Goal: Information Seeking & Learning: Check status

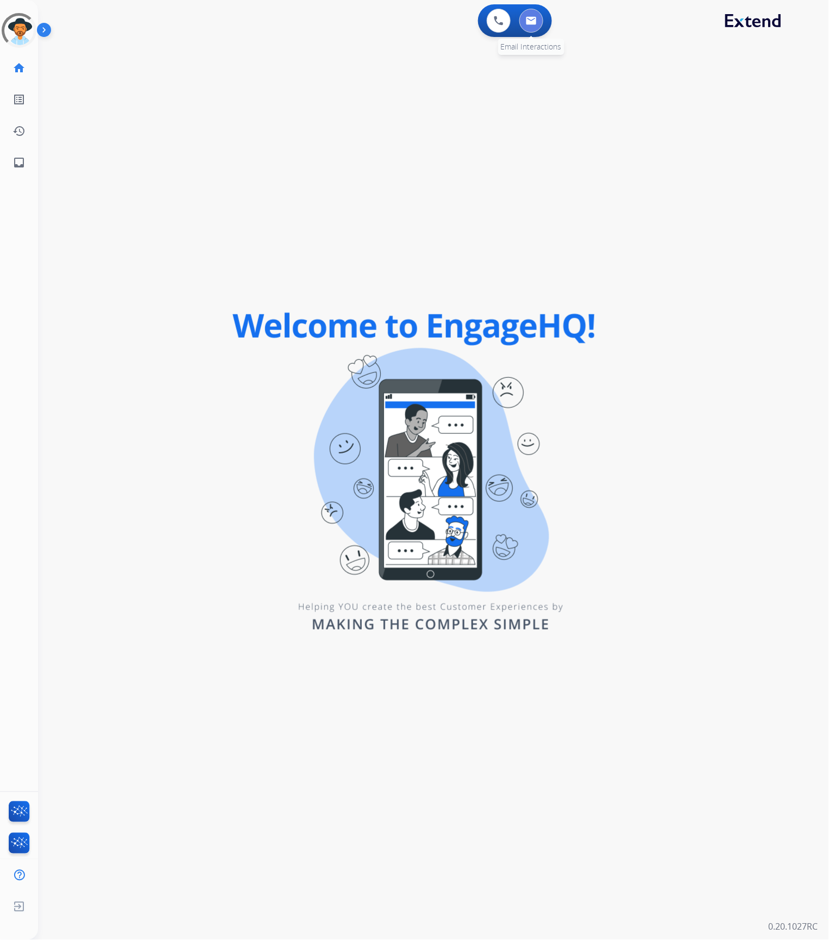
click at [538, 23] on button at bounding box center [532, 21] width 24 height 24
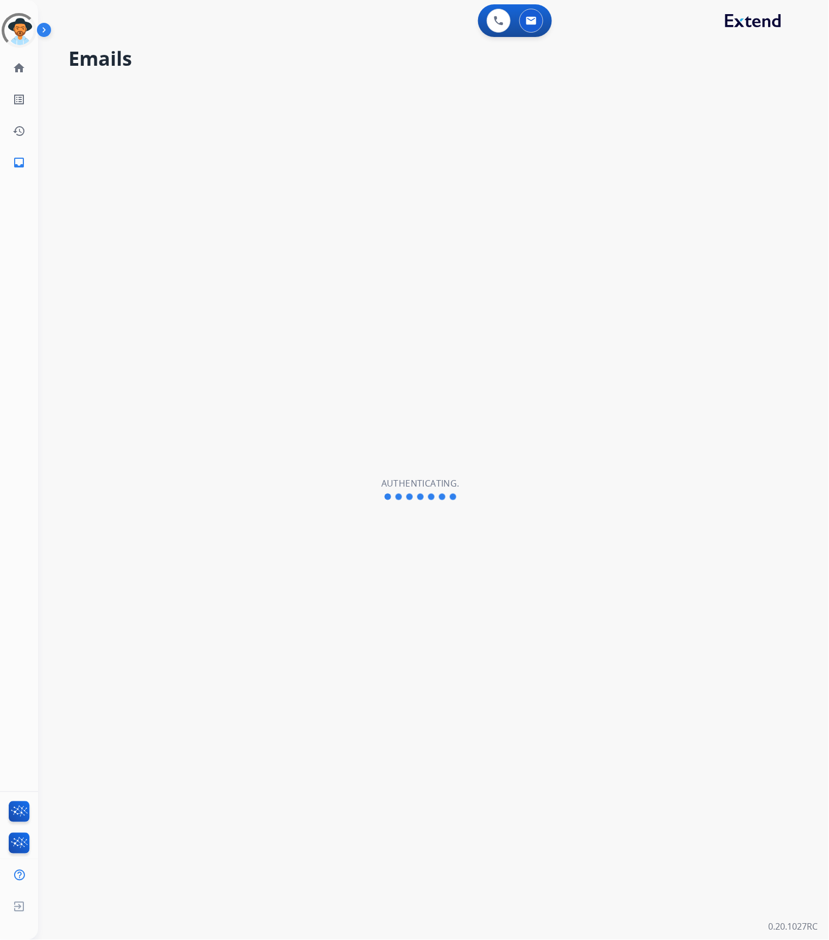
select select "**********"
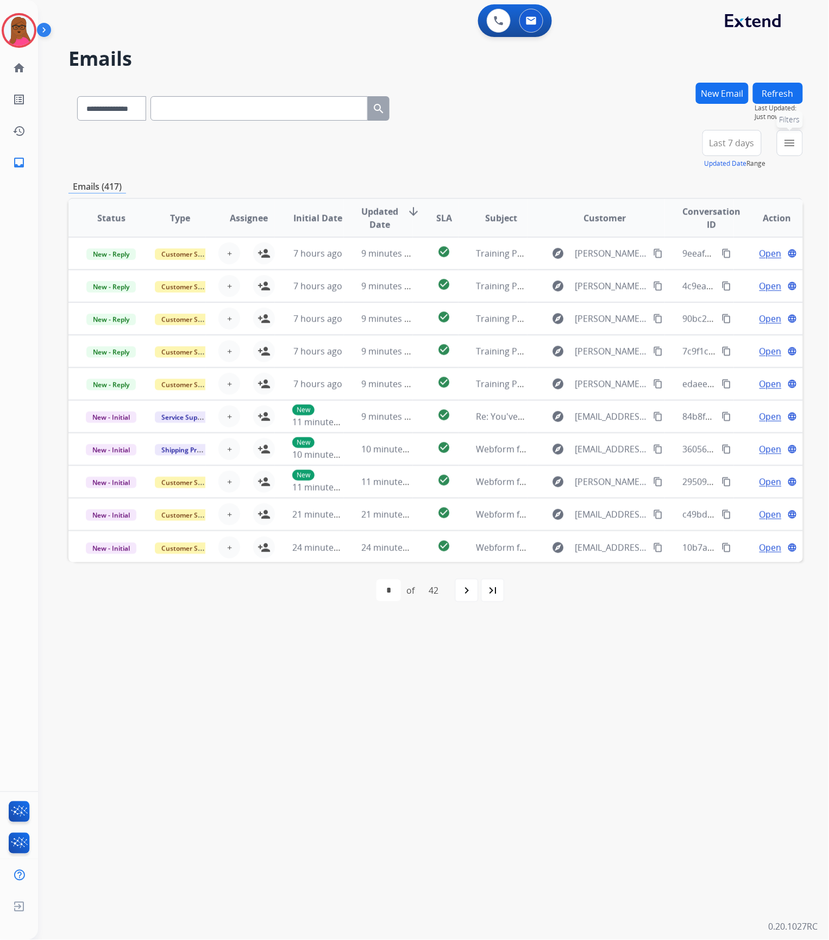
click at [785, 142] on mat-icon "menu" at bounding box center [790, 142] width 13 height 13
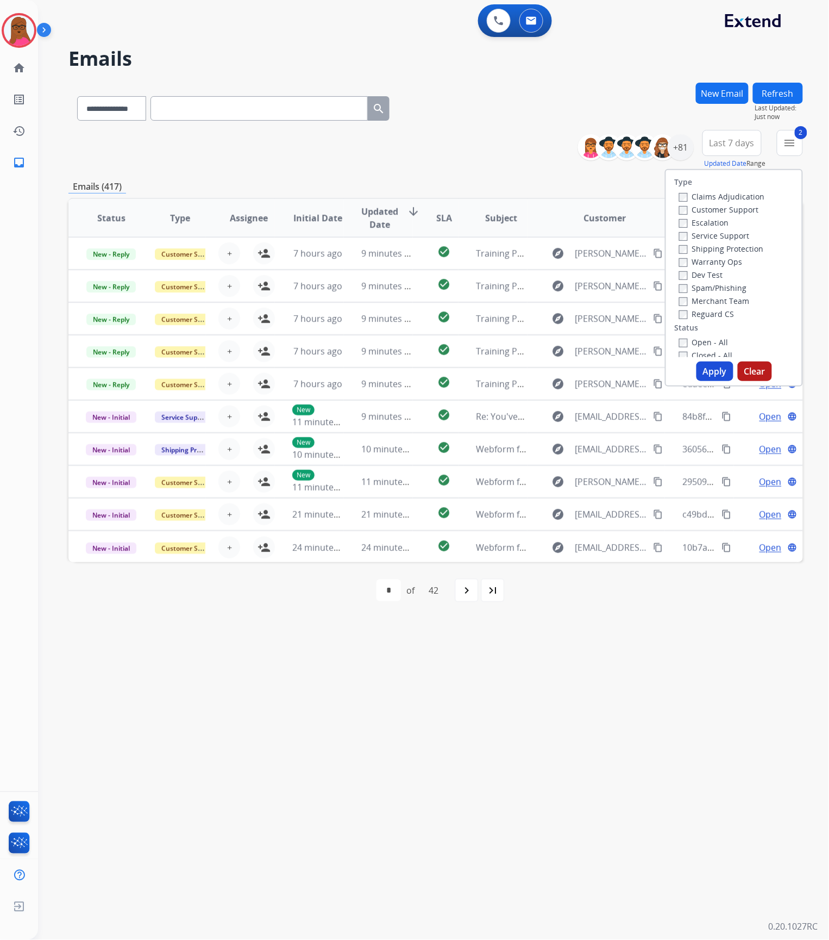
click at [700, 374] on button "Apply" at bounding box center [715, 371] width 37 height 20
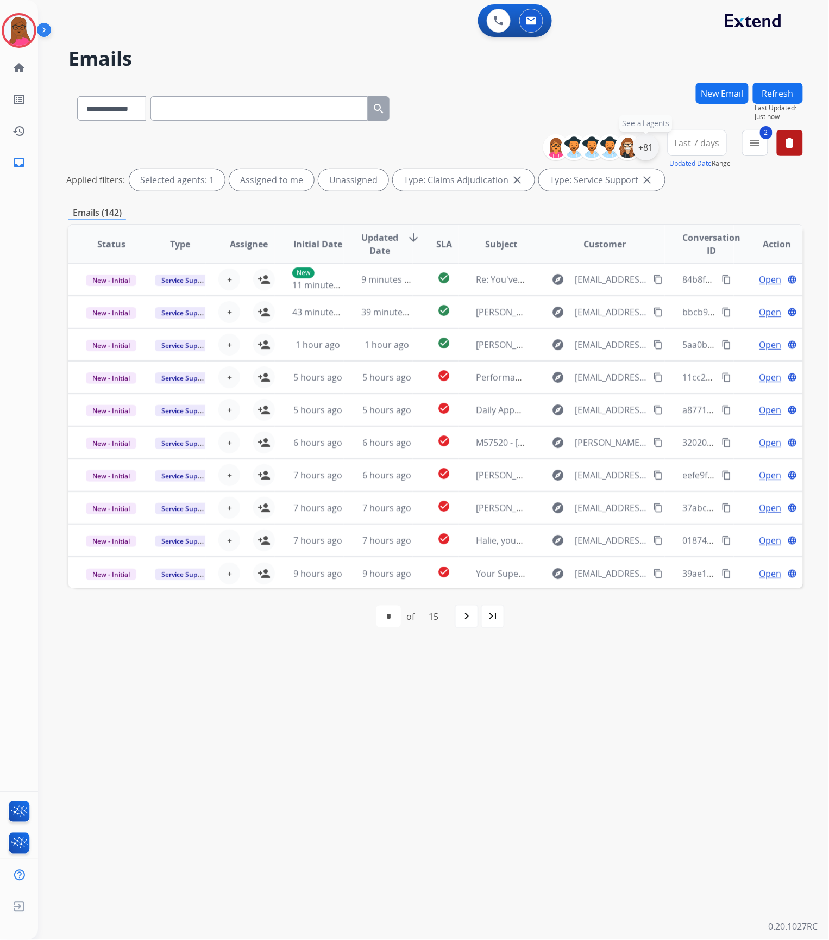
click at [644, 145] on div "+81" at bounding box center [646, 147] width 26 height 26
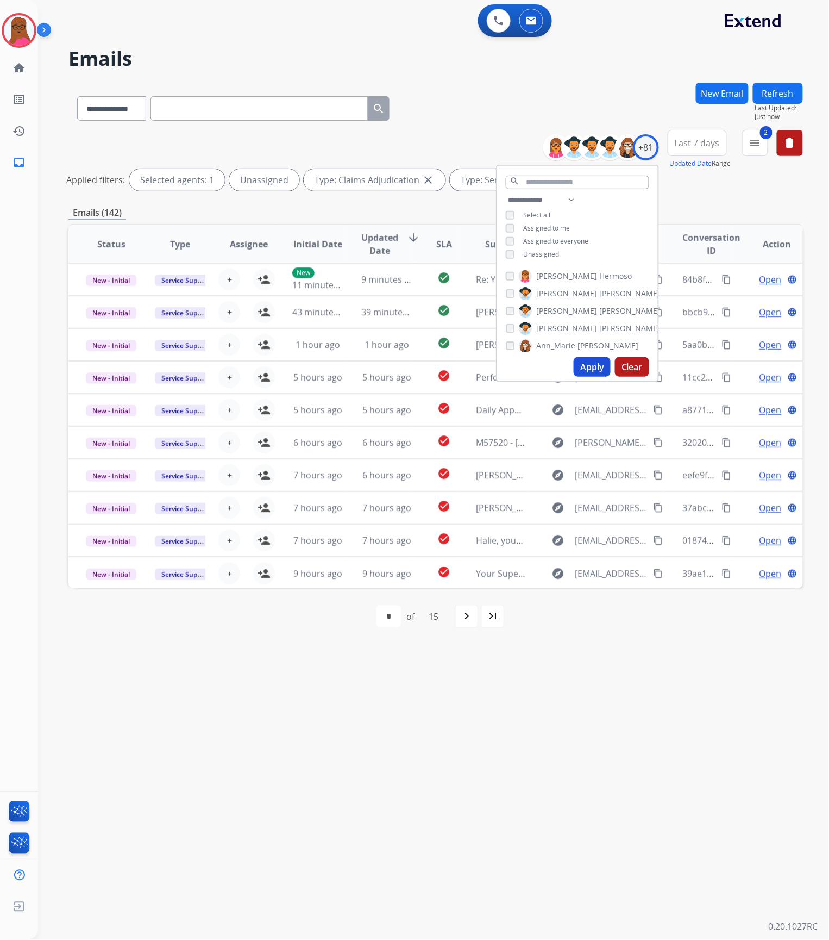
click at [594, 372] on button "Apply" at bounding box center [592, 367] width 37 height 20
click at [642, 687] on div "**********" at bounding box center [420, 489] width 765 height 901
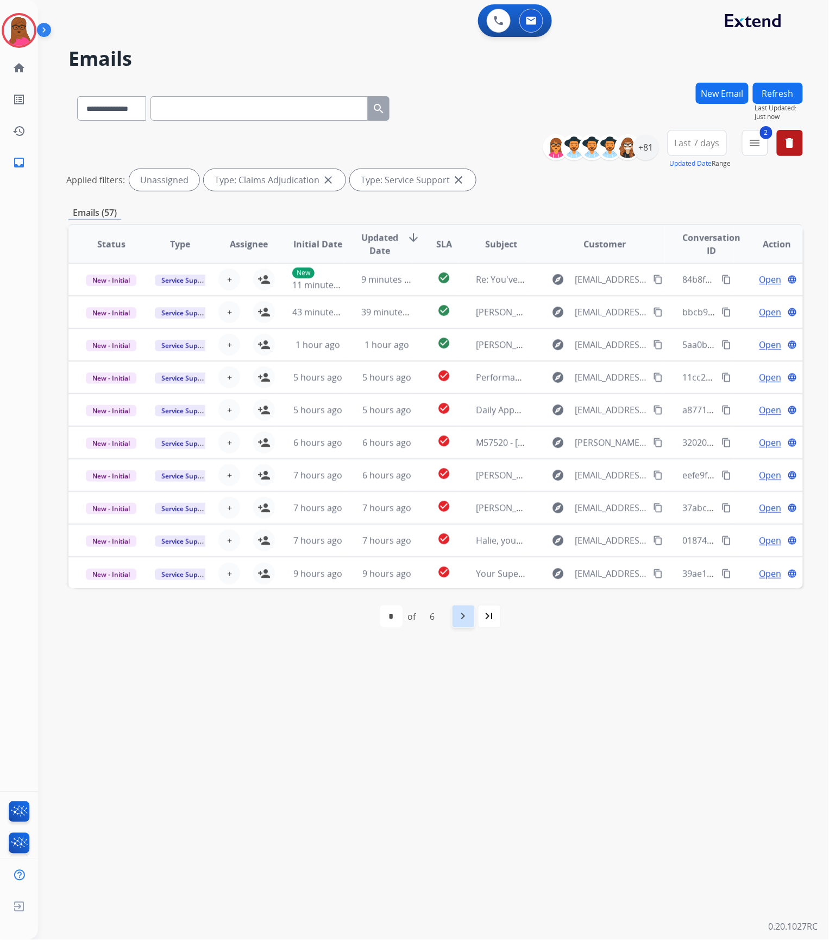
click at [459, 616] on mat-icon "navigate_next" at bounding box center [463, 616] width 13 height 13
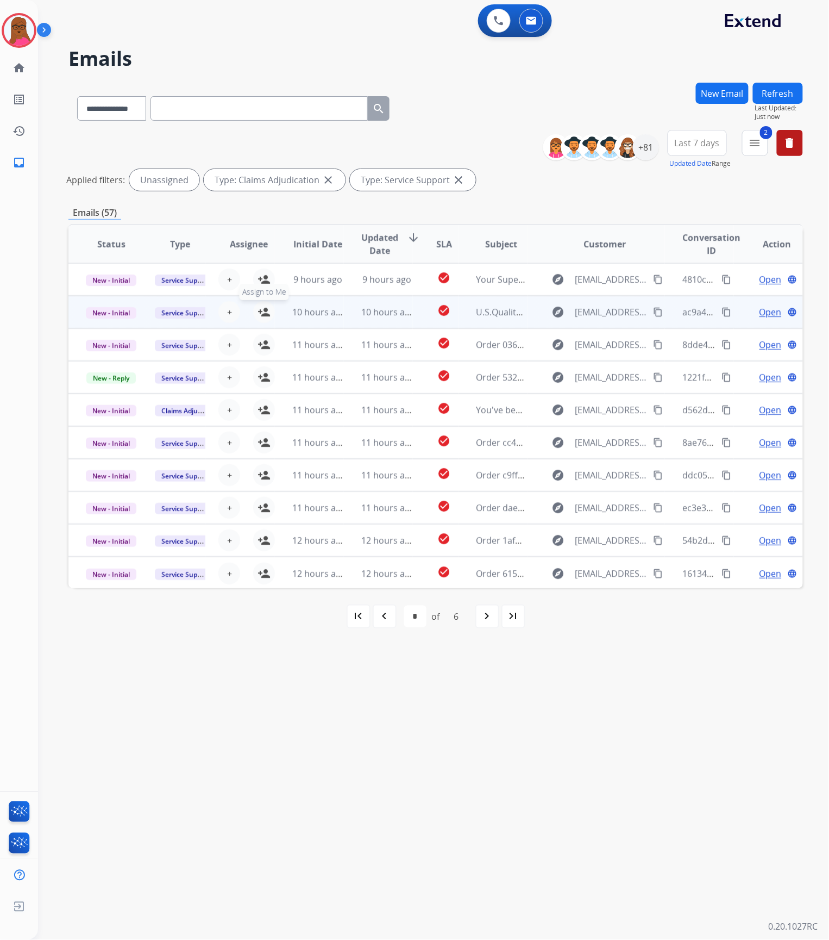
click at [259, 311] on mat-icon "person_add" at bounding box center [264, 311] width 13 height 13
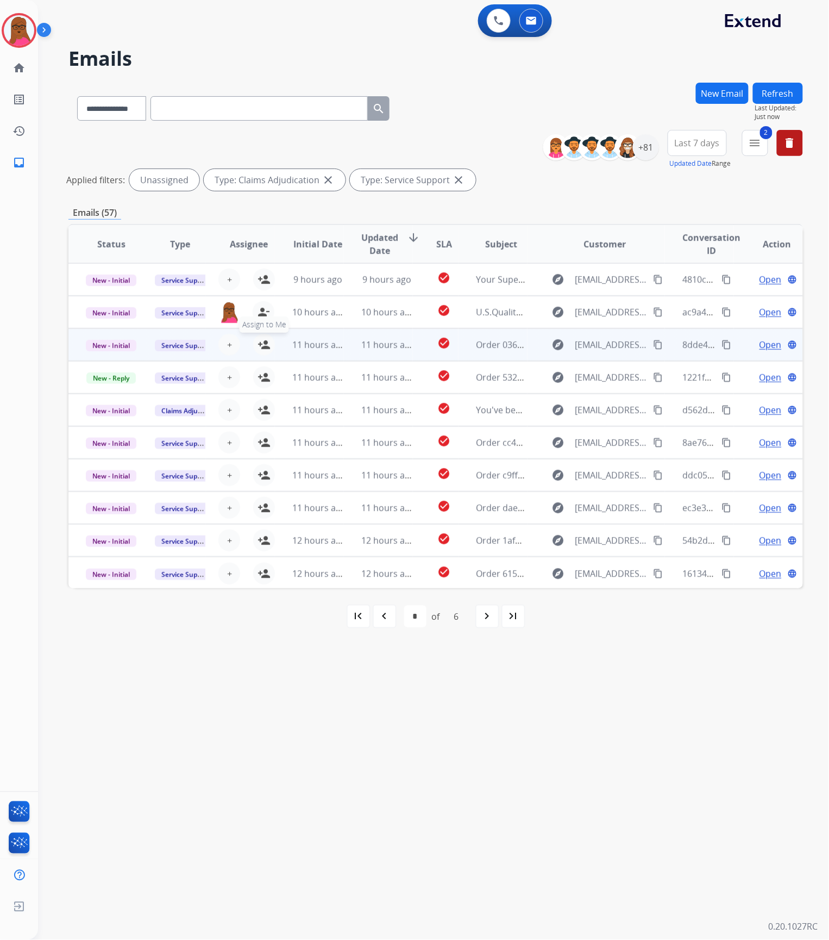
click at [263, 344] on mat-icon "person_add" at bounding box center [264, 344] width 13 height 13
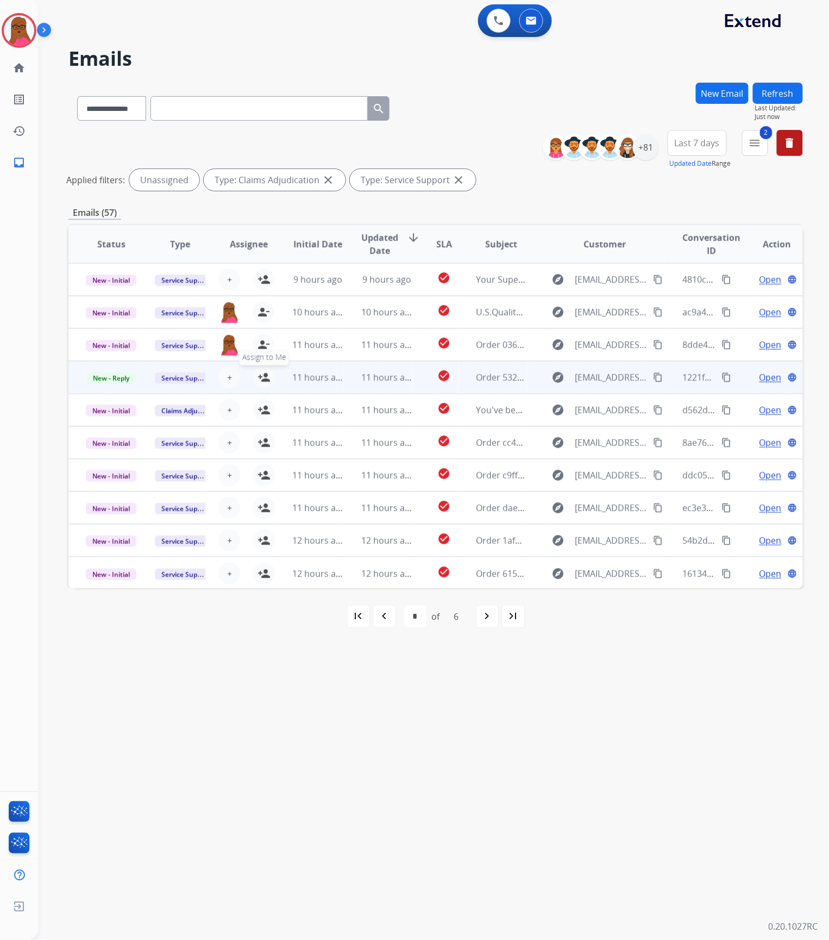
click at [260, 377] on mat-icon "person_add" at bounding box center [264, 377] width 13 height 13
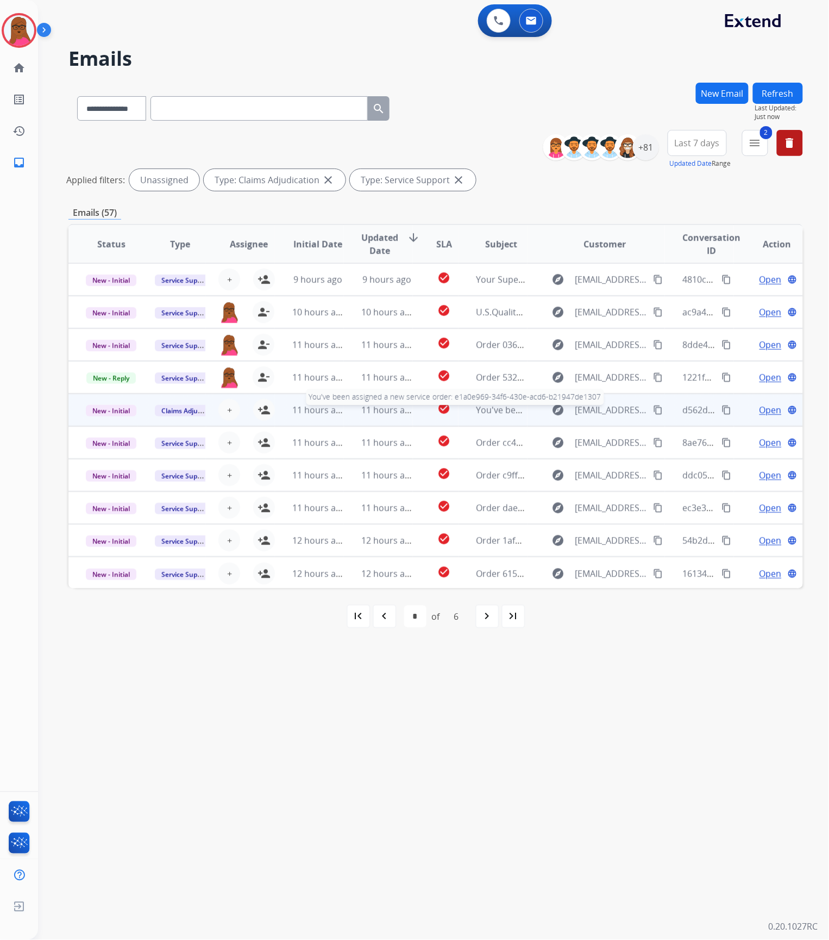
click at [477, 408] on span "You've been assigned a new service order: e1a0e969-34f6-430e-acd6-b21947de1307" at bounding box center [647, 410] width 342 height 12
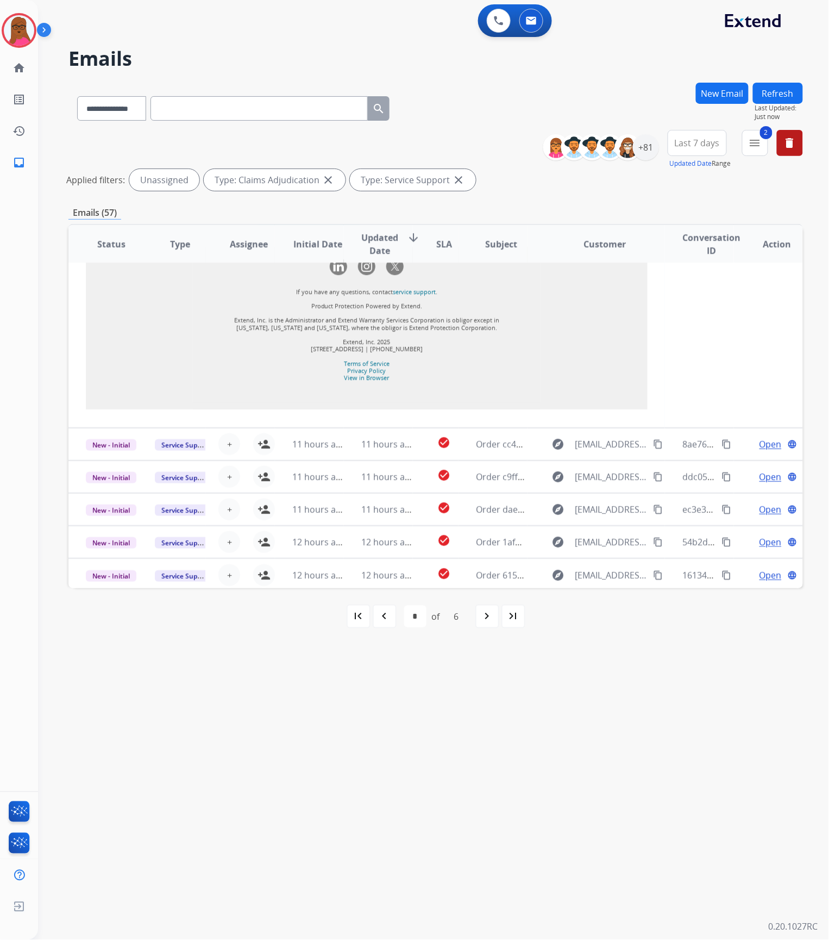
scroll to position [1200, 0]
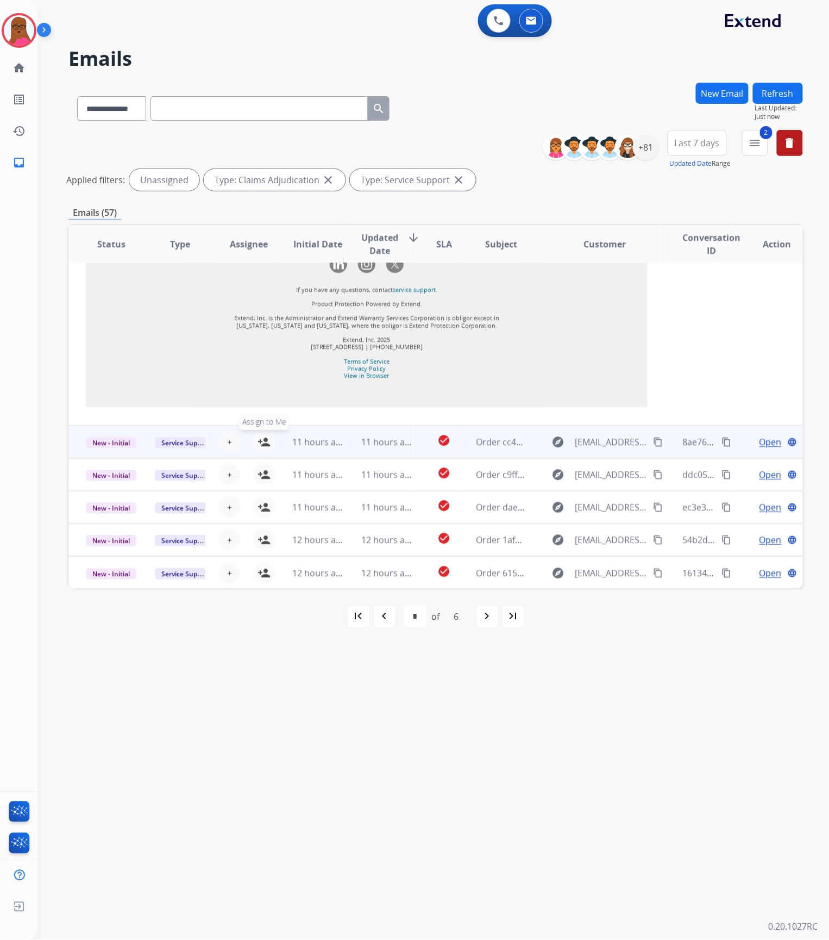
click at [259, 442] on mat-icon "person_add" at bounding box center [264, 441] width 13 height 13
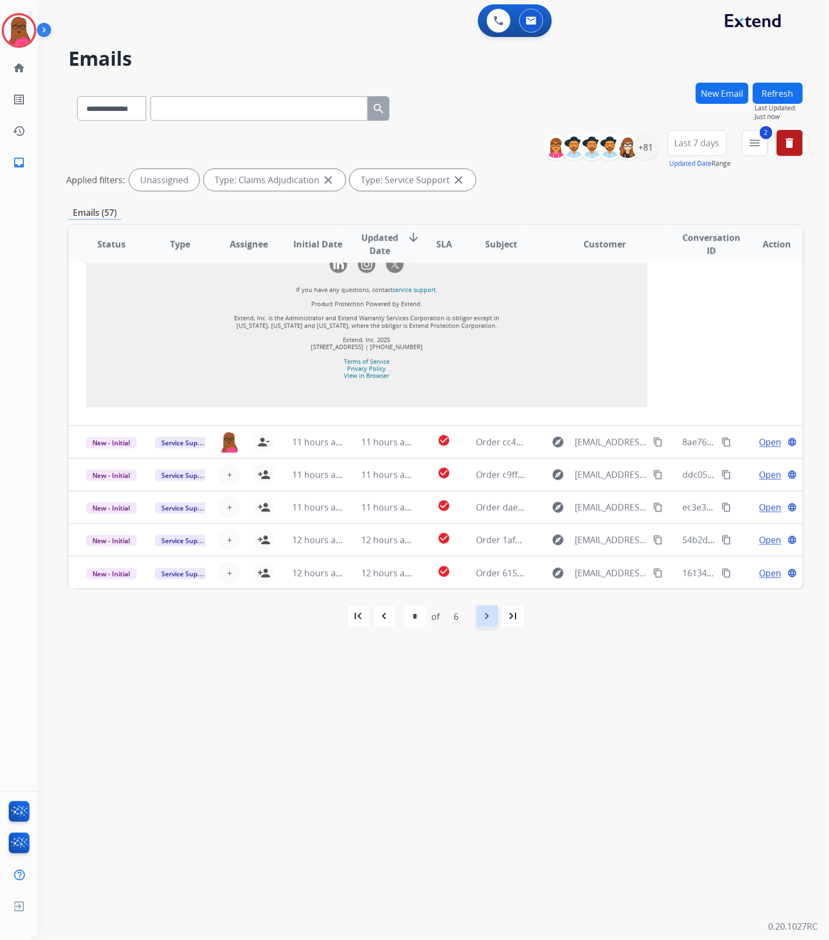
click at [487, 614] on mat-icon "navigate_next" at bounding box center [487, 616] width 13 height 13
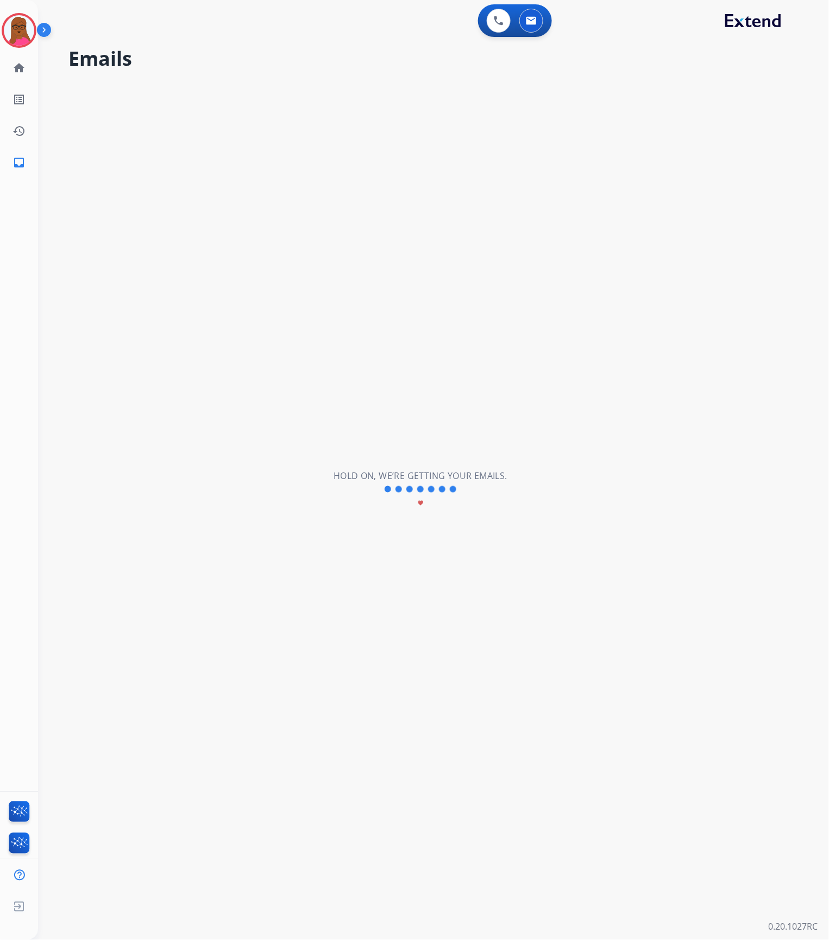
scroll to position [36, 0]
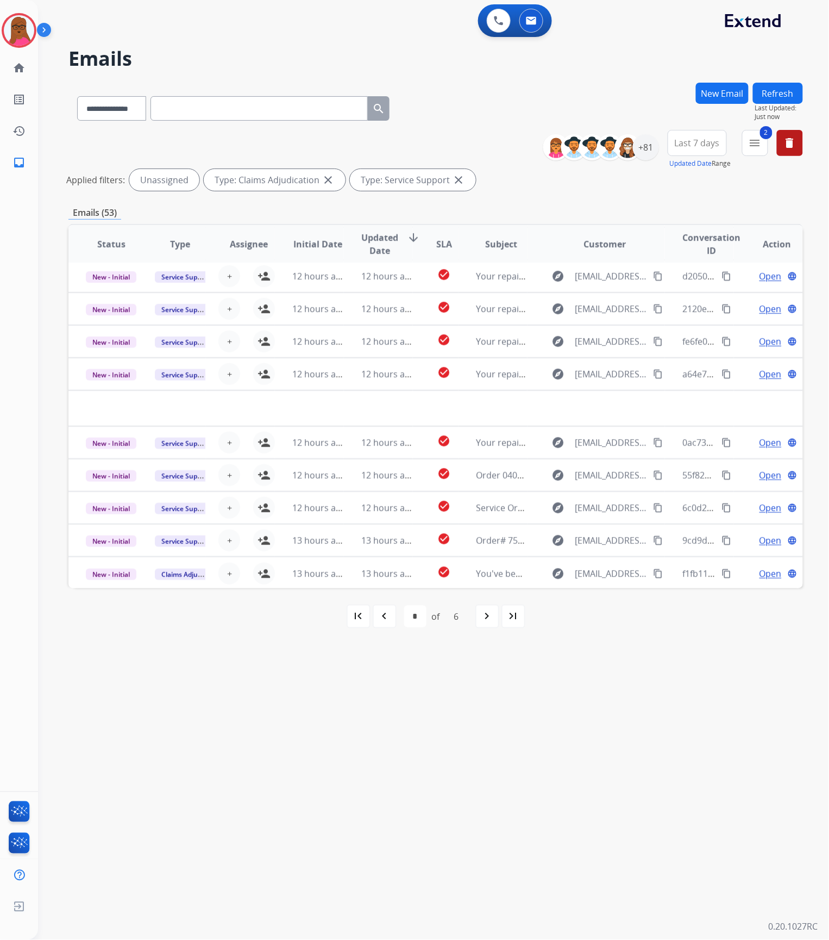
click at [492, 621] on mat-icon "navigate_next" at bounding box center [487, 616] width 13 height 13
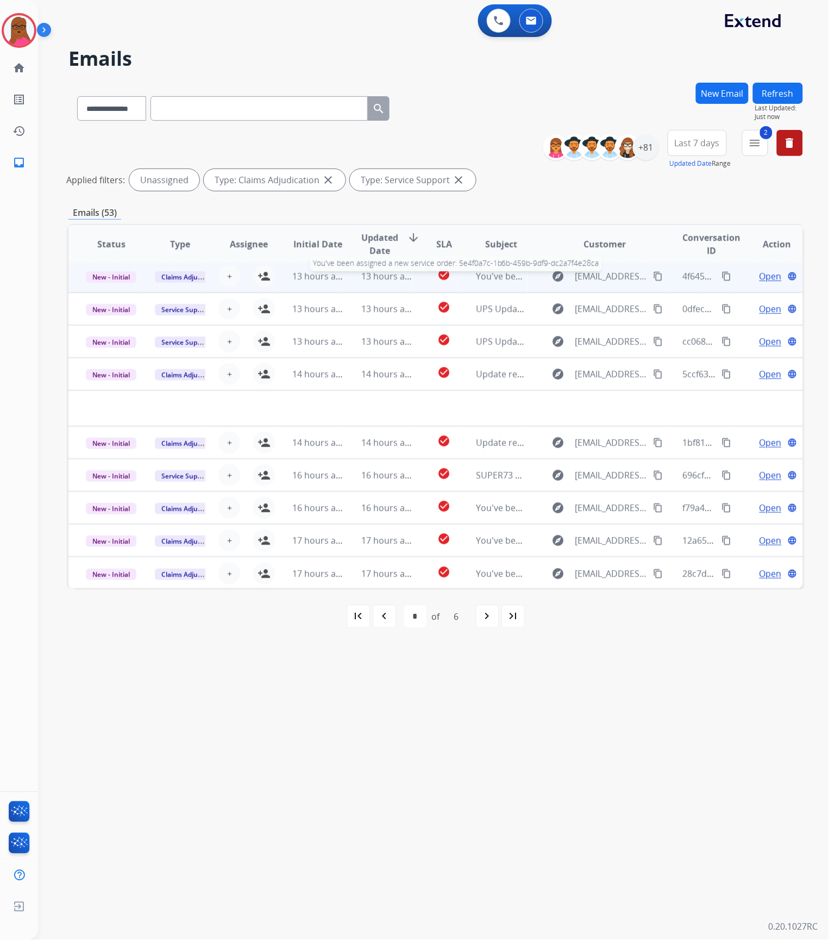
click at [501, 277] on span "You've been assigned a new service order: 5e4f0a7c-1b6b-459b-9df9-dc2a7f4e28ca" at bounding box center [645, 276] width 338 height 12
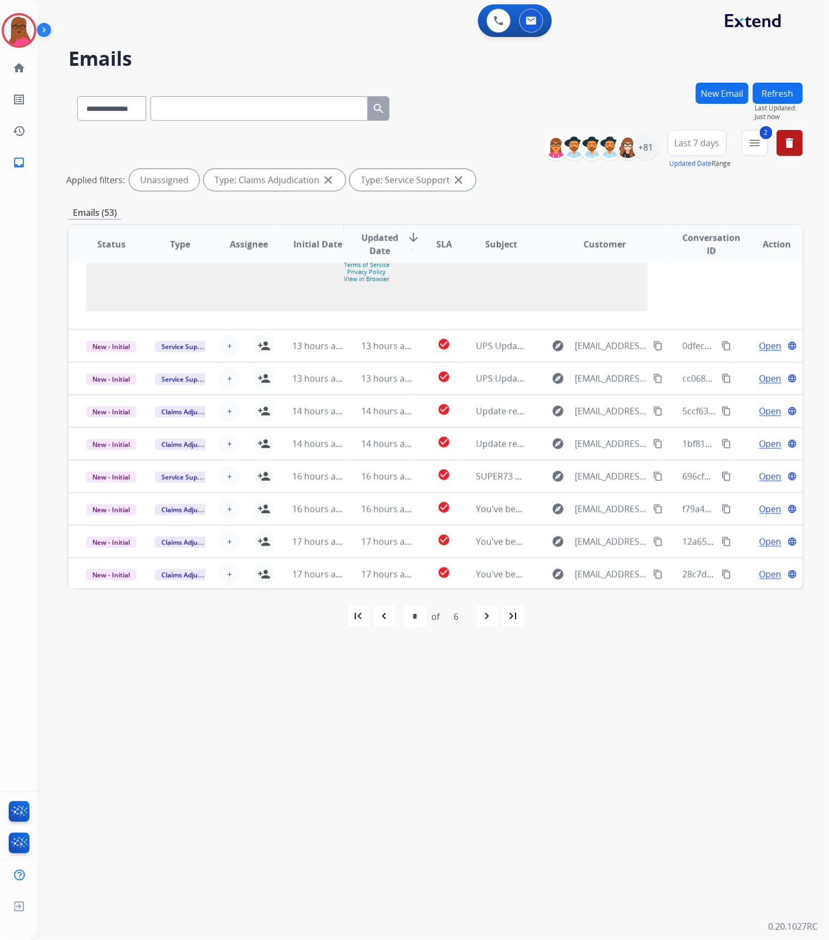
scroll to position [1116, 0]
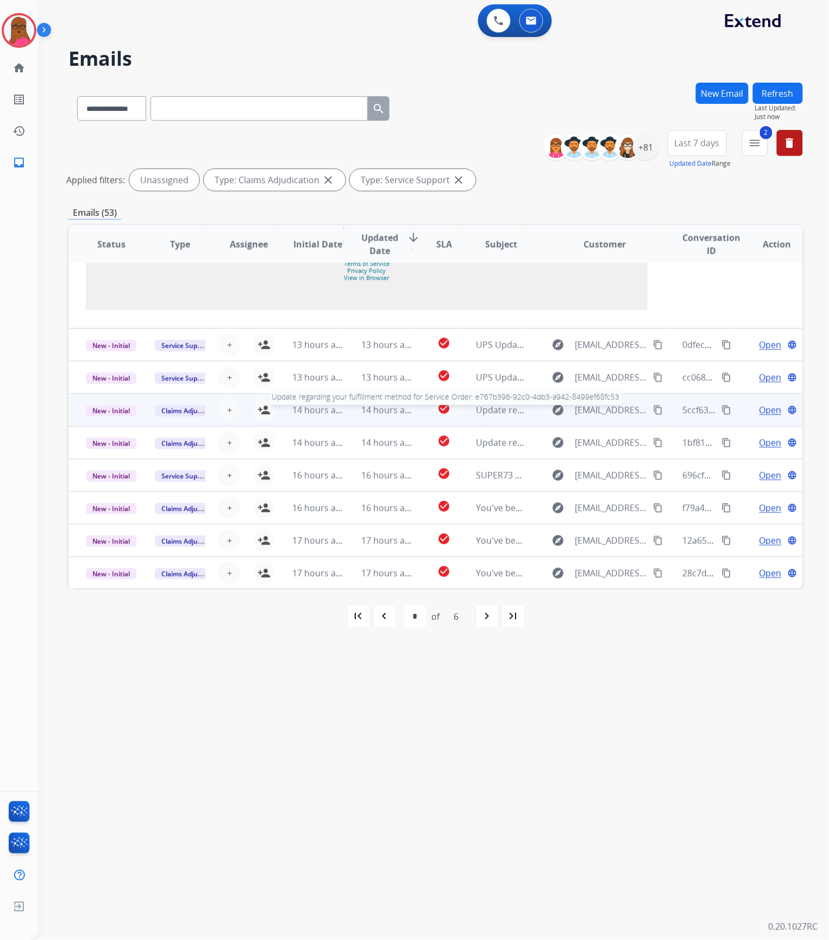
click at [478, 405] on span "Update regarding your fulfillment method for Service Order: e767b396-92c0-4db3-…" at bounding box center [682, 410] width 413 height 12
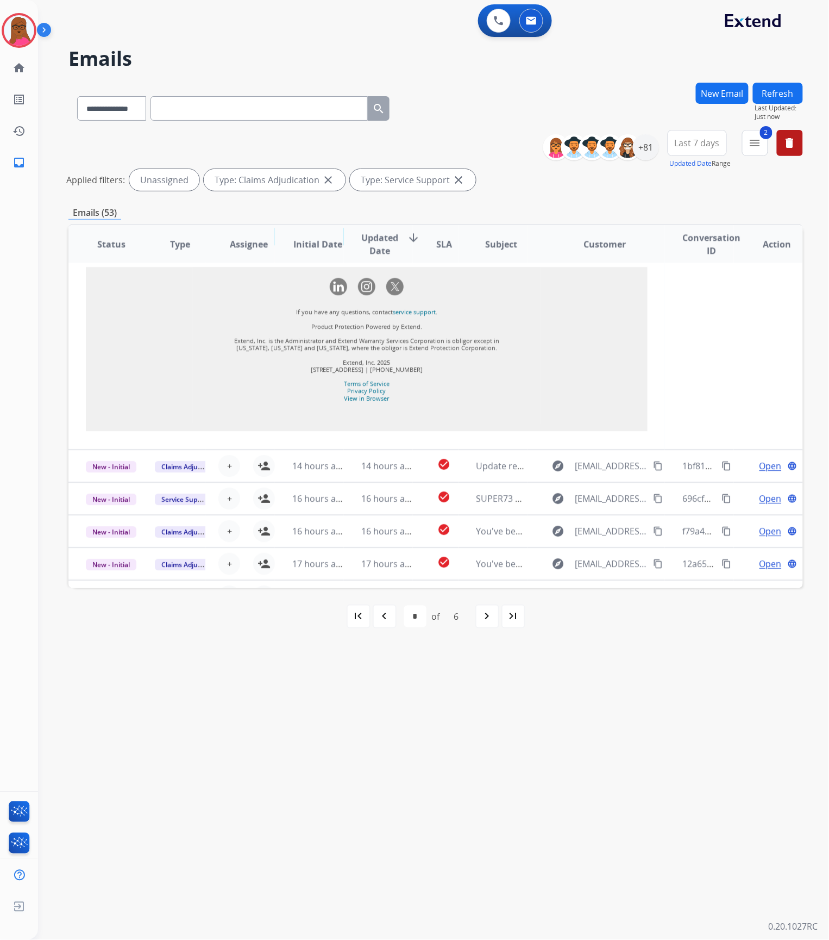
scroll to position [978, 0]
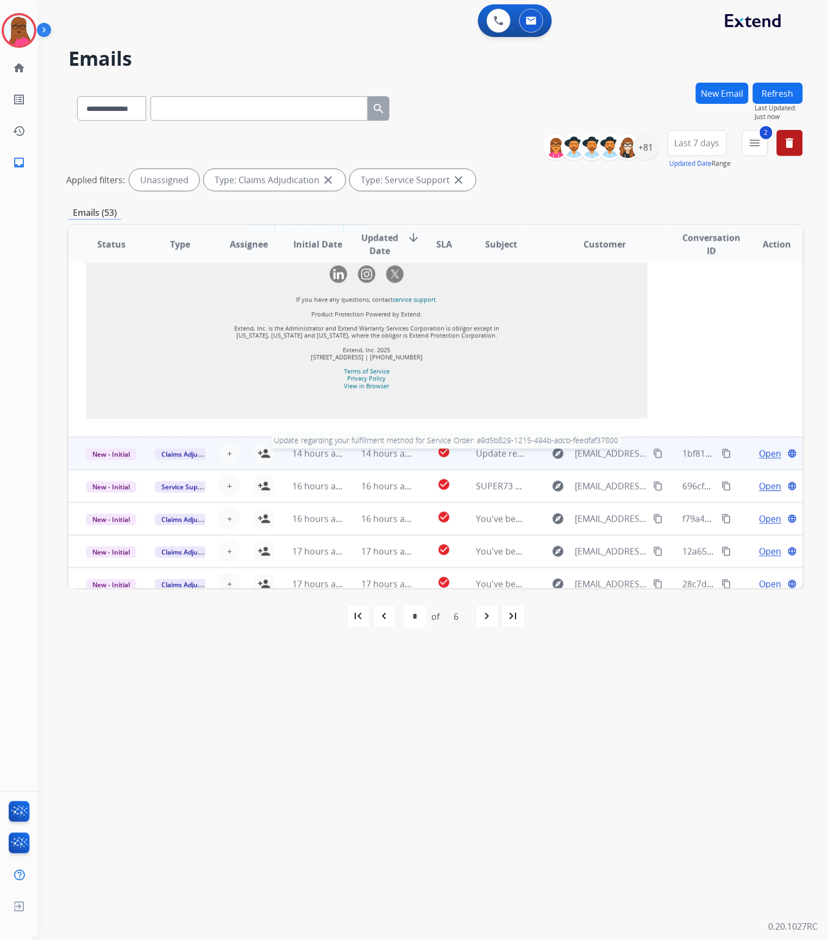
click at [476, 447] on span "Update regarding your fulfillment method for Service Order: a9d5b829-1215-494b-…" at bounding box center [682, 453] width 413 height 12
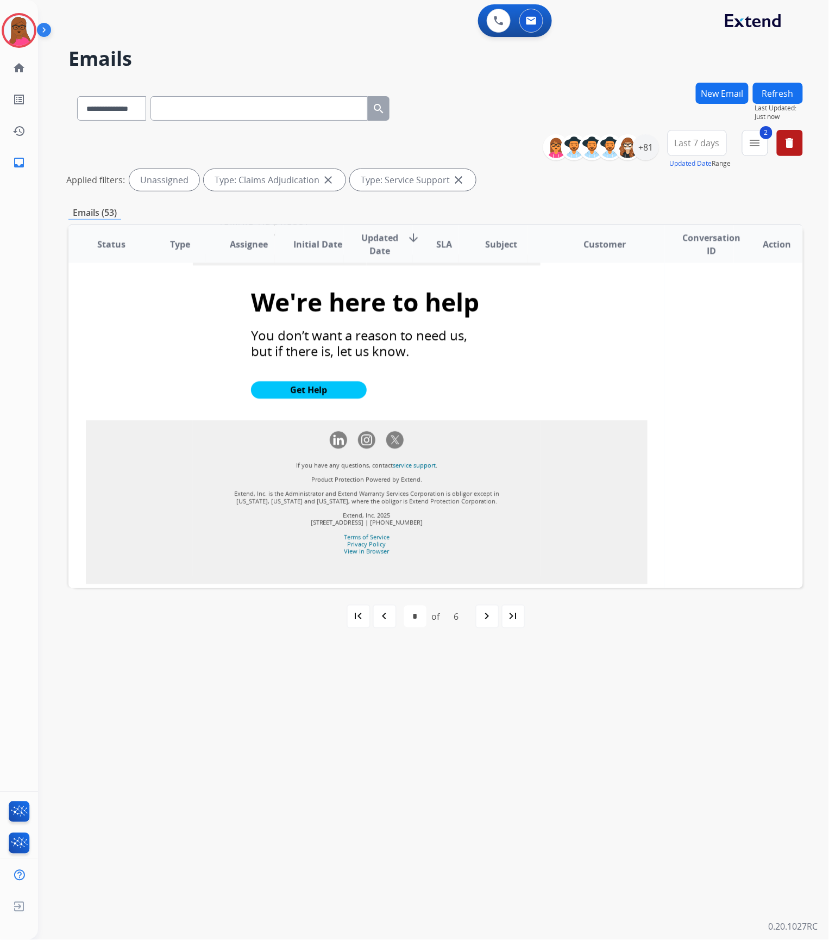
scroll to position [888, 0]
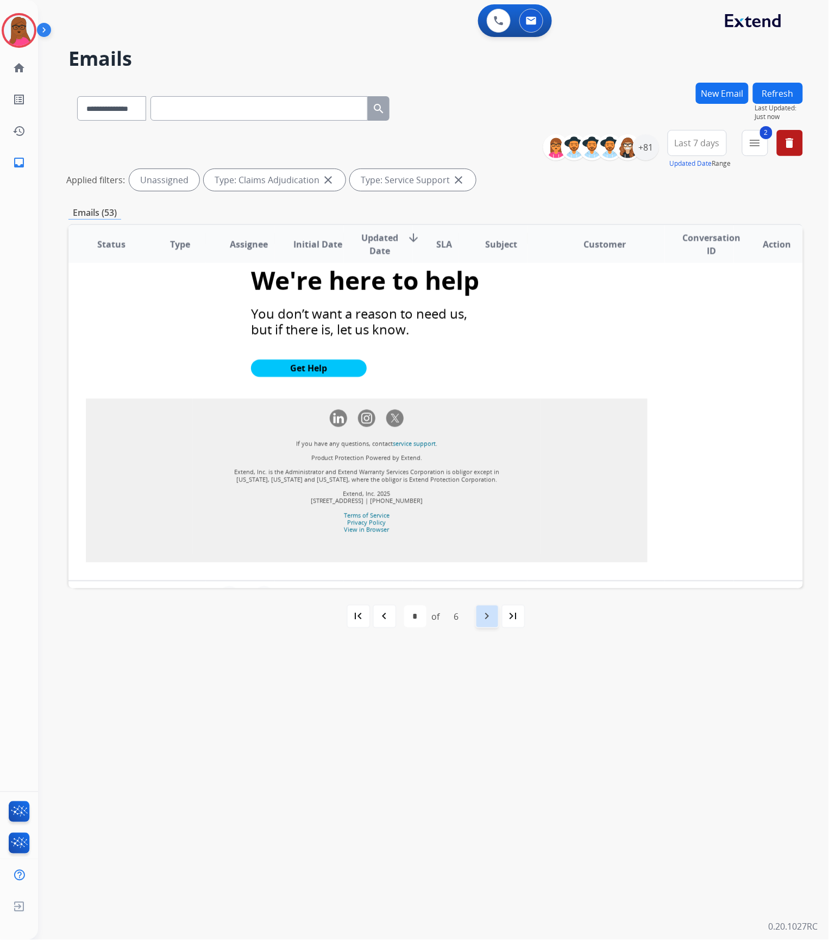
click at [485, 615] on mat-icon "navigate_next" at bounding box center [487, 616] width 13 height 13
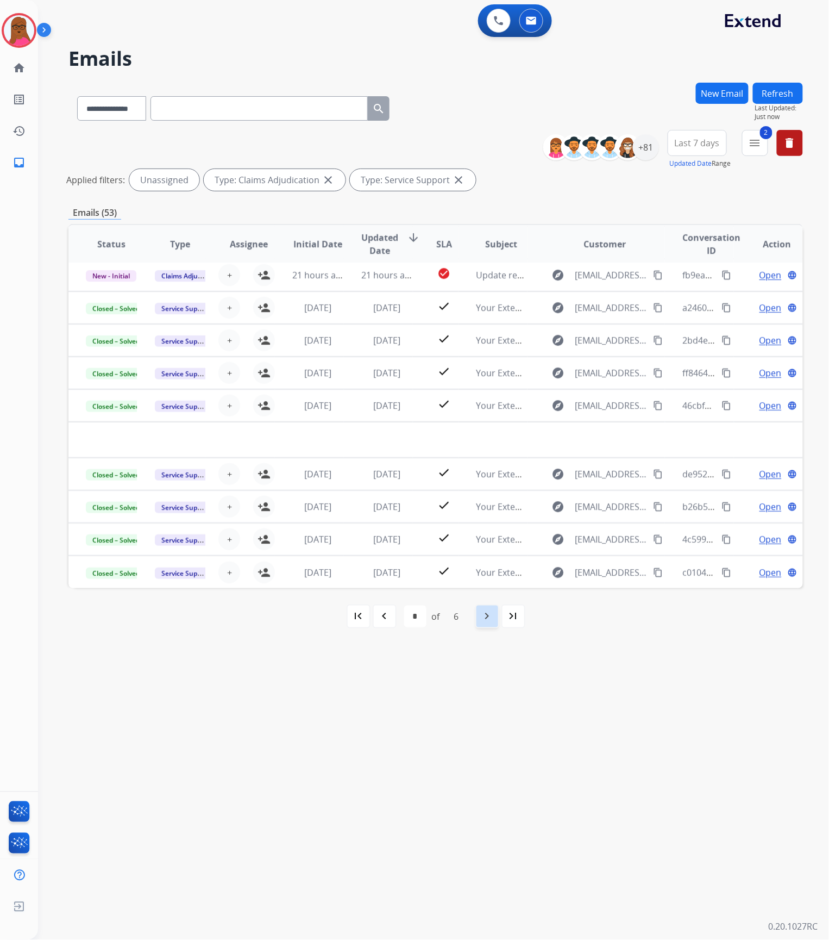
scroll to position [36, 0]
click at [759, 147] on mat-icon "menu" at bounding box center [755, 142] width 13 height 13
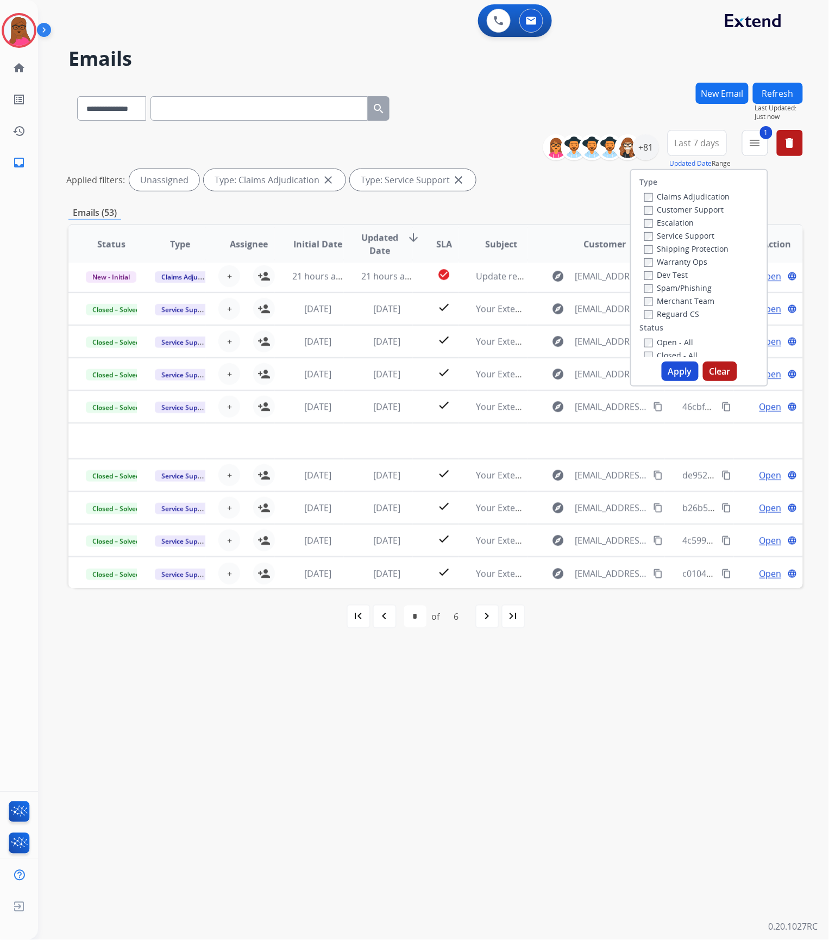
click at [645, 201] on div "Claims Adjudication" at bounding box center [688, 196] width 86 height 13
click at [635, 149] on div "+81" at bounding box center [646, 147] width 26 height 26
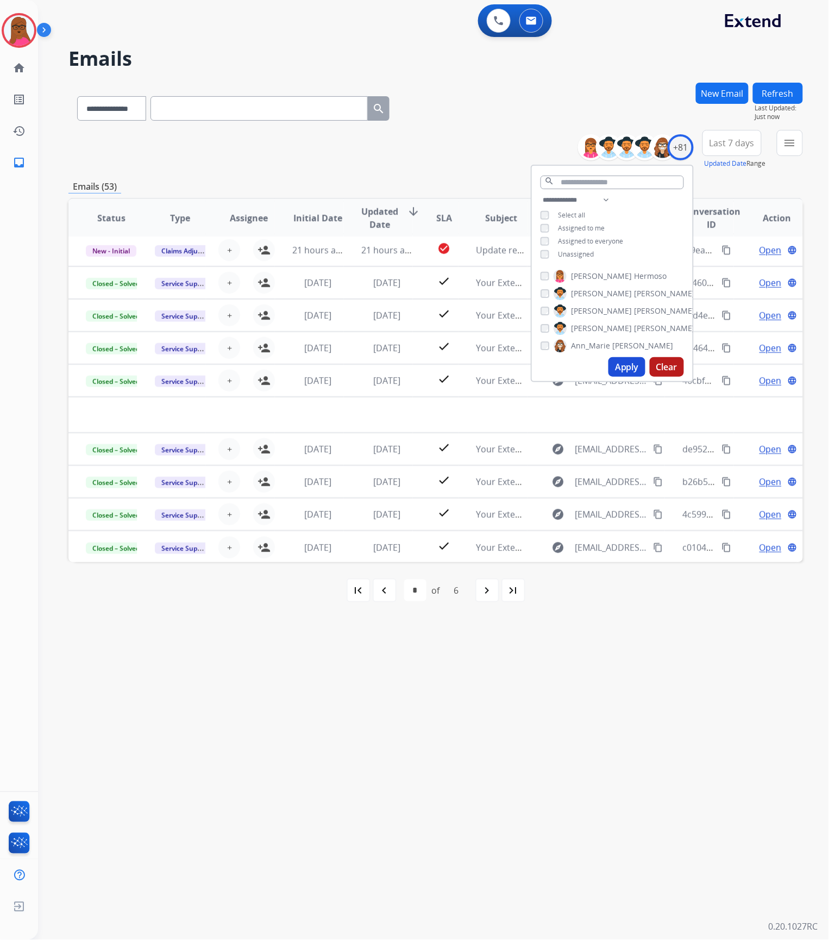
click at [538, 254] on div "**********" at bounding box center [612, 228] width 161 height 70
click at [616, 364] on button "Apply" at bounding box center [627, 367] width 37 height 20
select select "*"
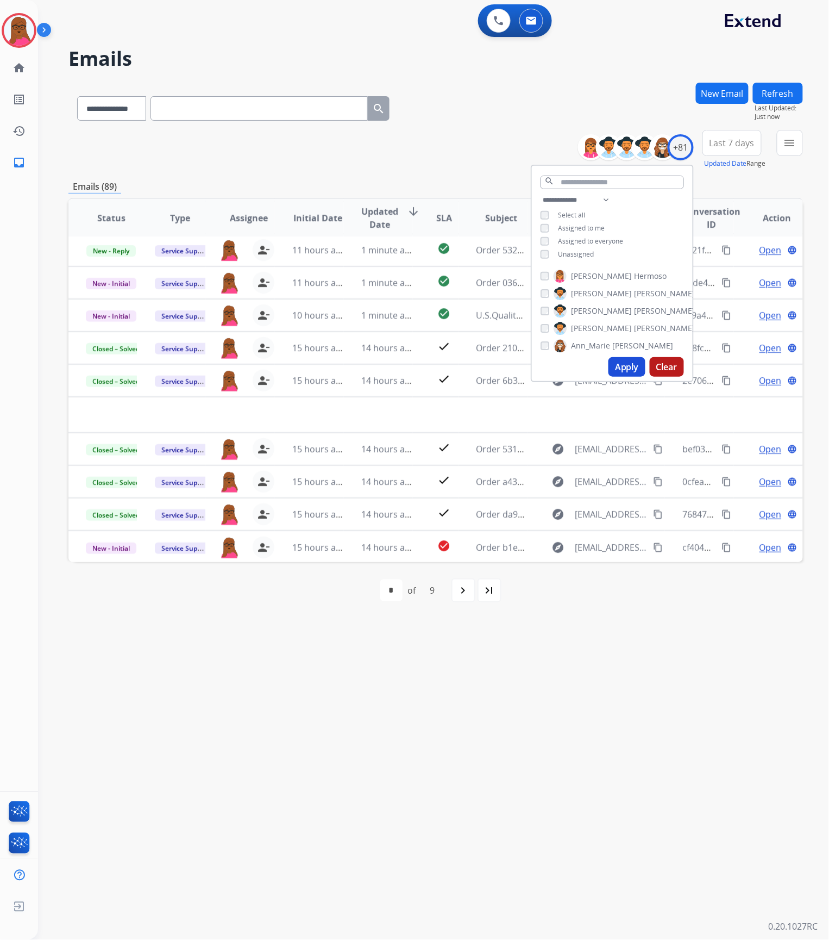
click at [505, 725] on div "**********" at bounding box center [420, 489] width 765 height 901
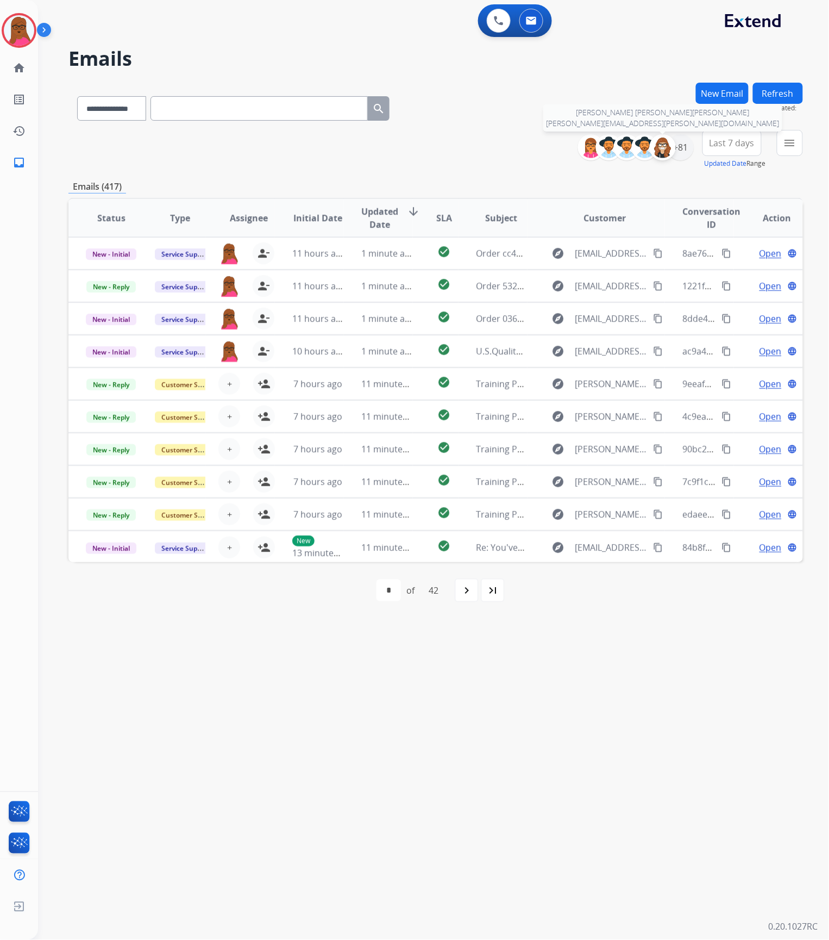
click at [673, 144] on div at bounding box center [663, 147] width 26 height 26
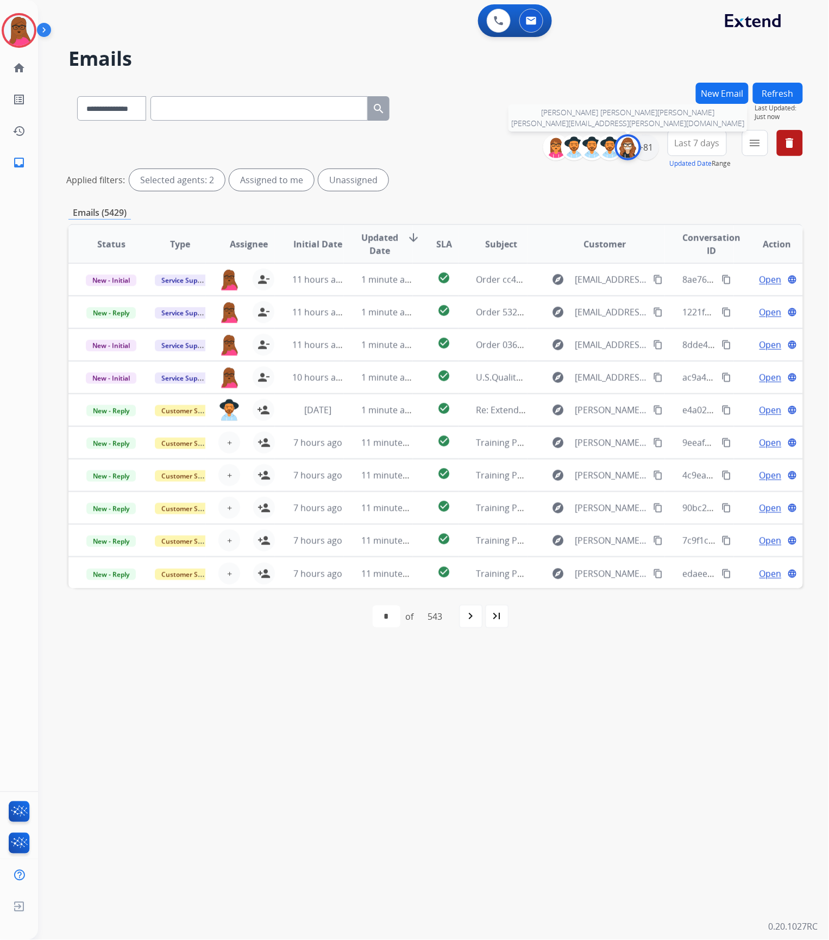
click at [620, 144] on img at bounding box center [628, 147] width 22 height 22
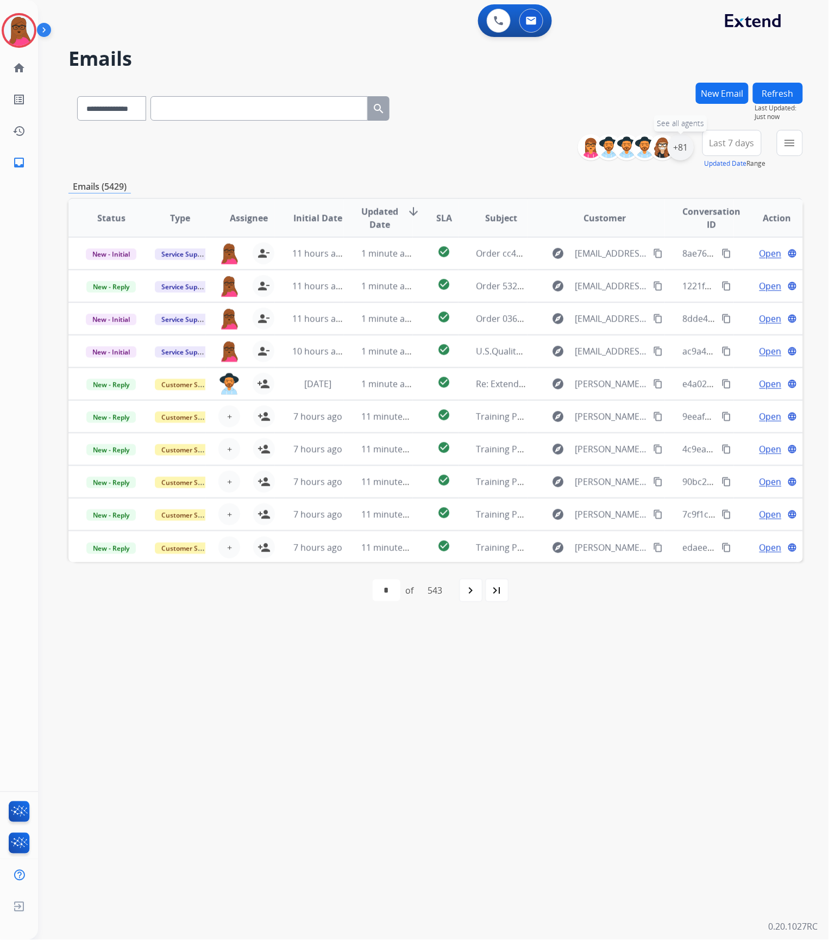
click at [679, 143] on div "+81" at bounding box center [681, 147] width 26 height 26
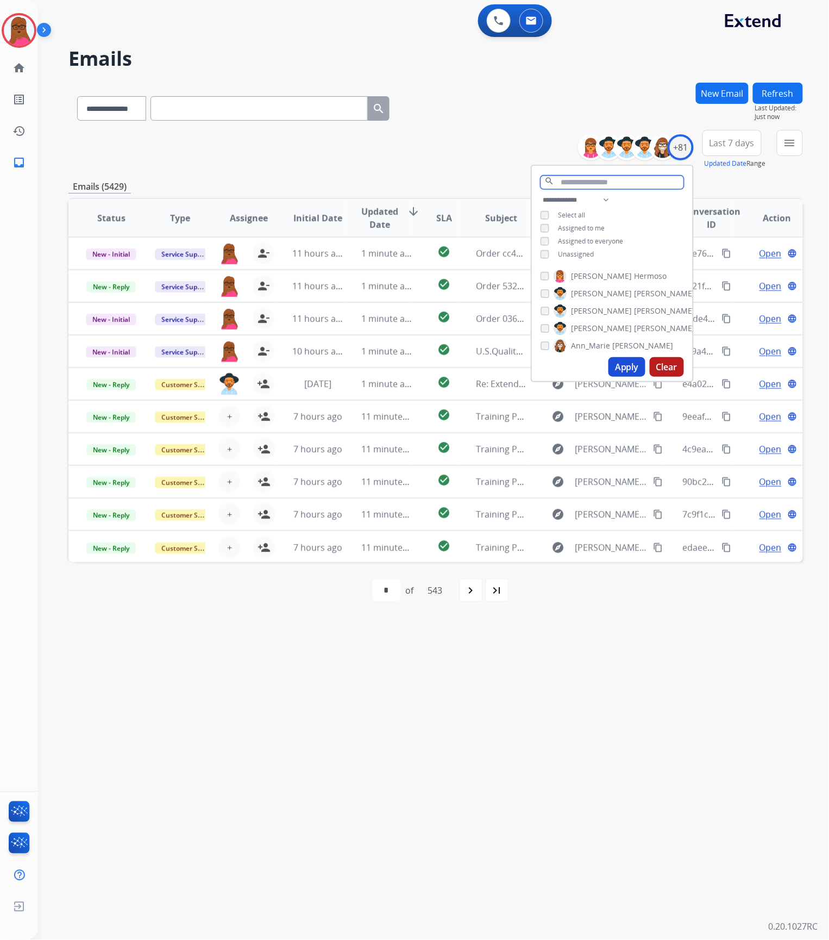
click at [561, 178] on input "text" at bounding box center [612, 183] width 143 height 14
type input "****"
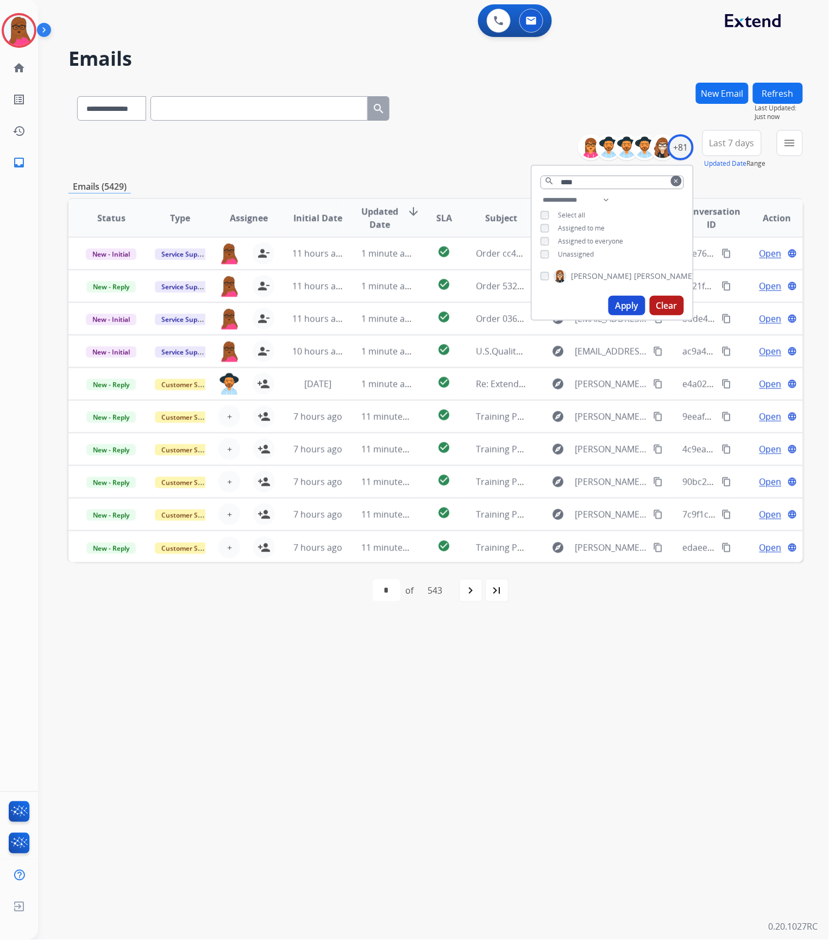
click at [542, 270] on div "Trisha Higgins" at bounding box center [618, 276] width 154 height 13
click at [609, 301] on button "Apply" at bounding box center [627, 306] width 37 height 20
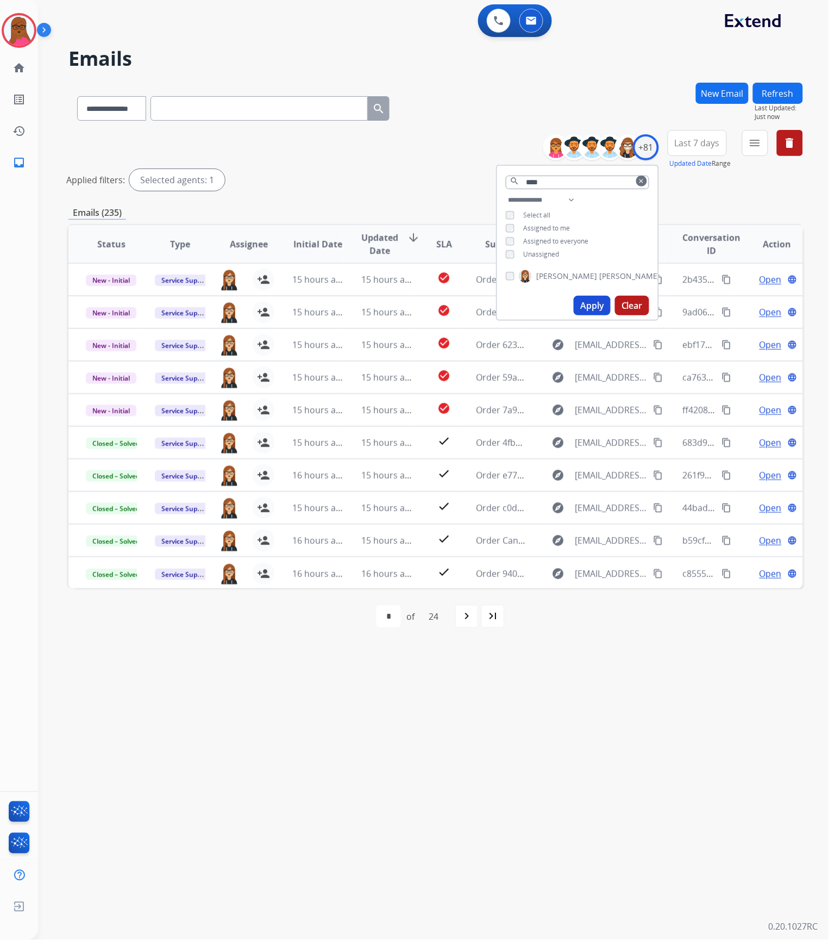
click at [589, 736] on div "**********" at bounding box center [420, 489] width 765 height 901
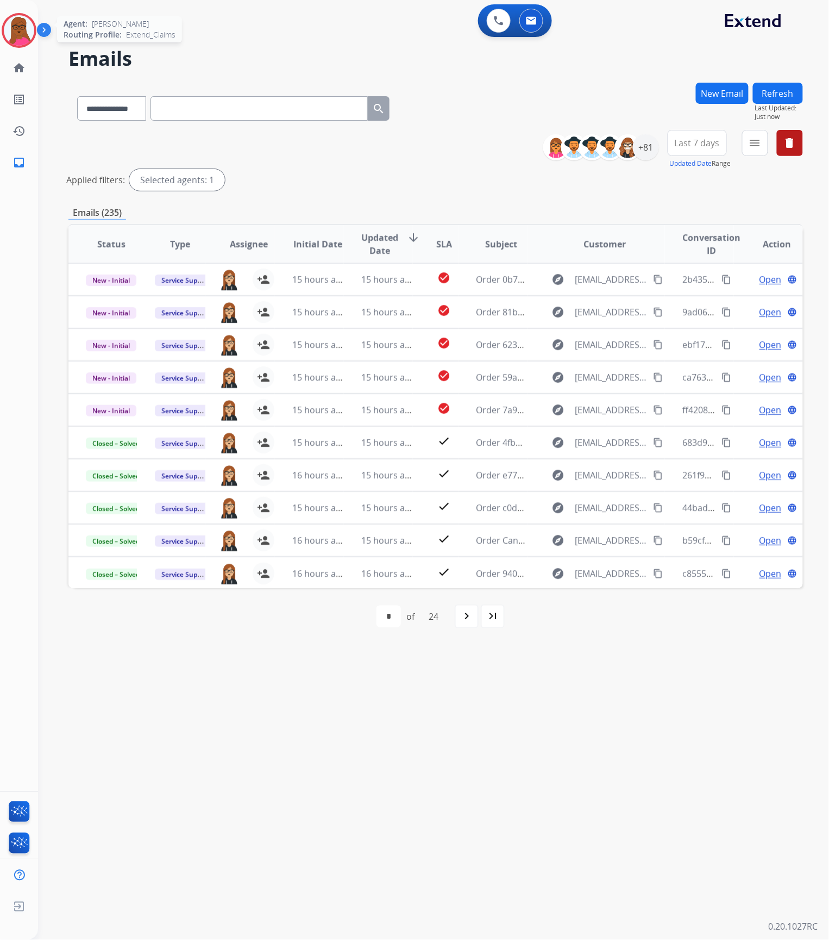
click at [25, 34] on img at bounding box center [19, 30] width 30 height 30
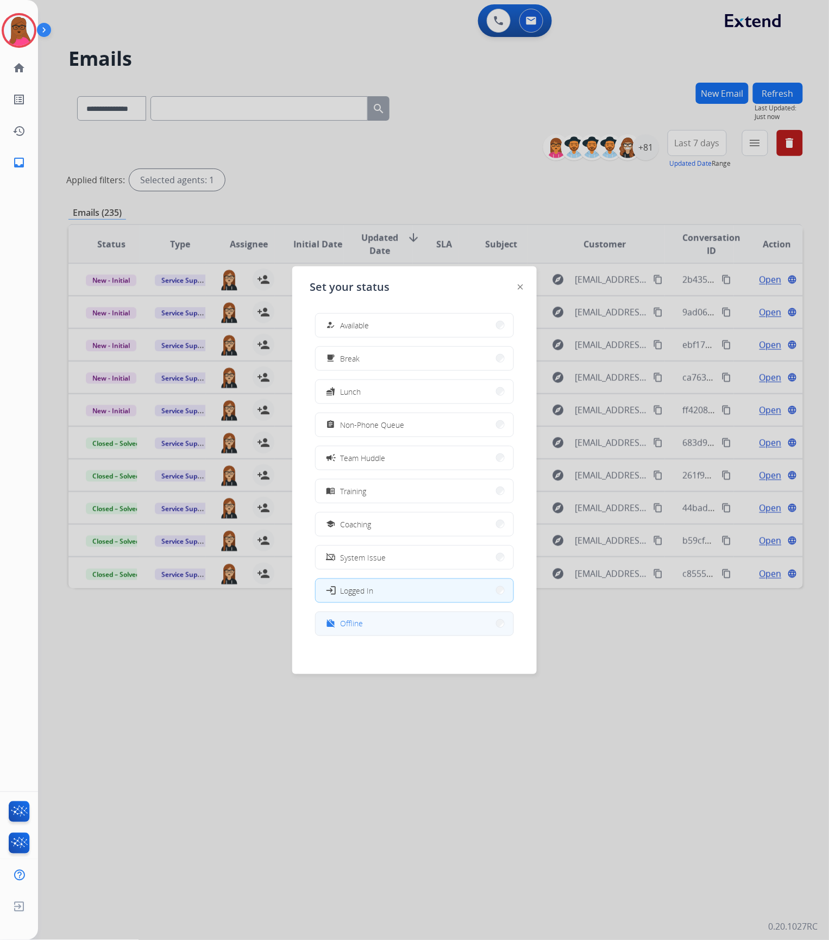
click at [400, 623] on button "work_off Offline" at bounding box center [415, 623] width 198 height 23
